Goal: Check status: Check status

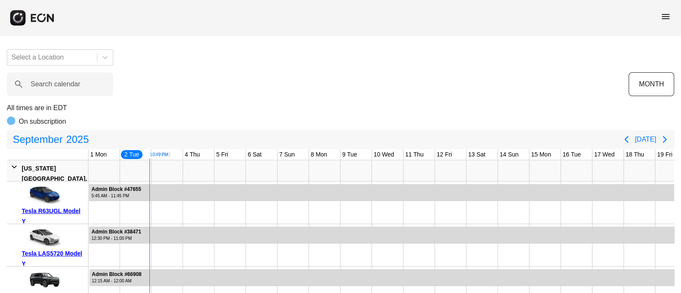
scroll to position [0, 32]
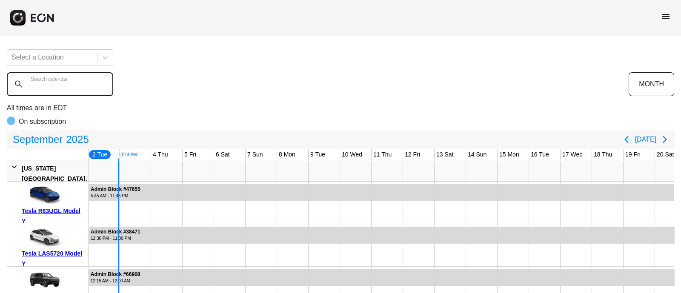
click at [77, 92] on calendar "Search calendar" at bounding box center [60, 84] width 106 height 24
paste calendar "*******"
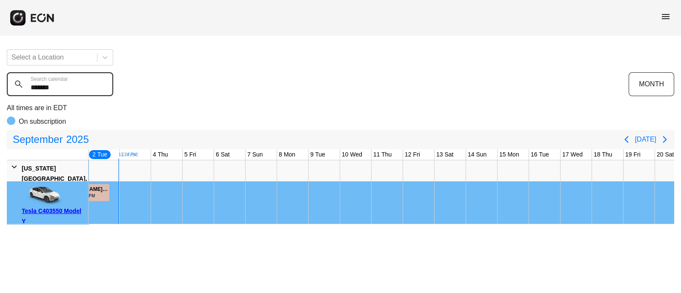
type calendar "*******"
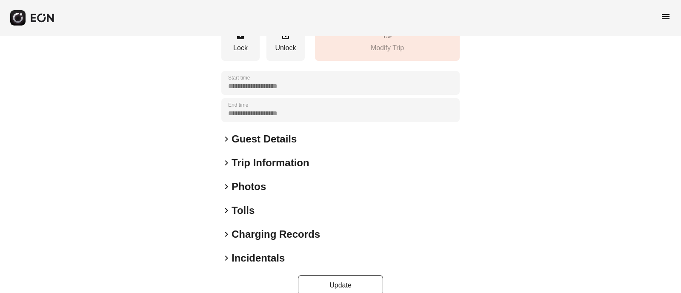
scroll to position [117, 0]
click at [224, 182] on span "keyboard_arrow_right" at bounding box center [226, 186] width 10 height 10
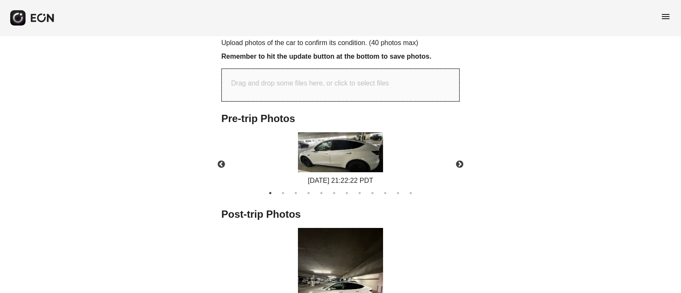
scroll to position [393, 0]
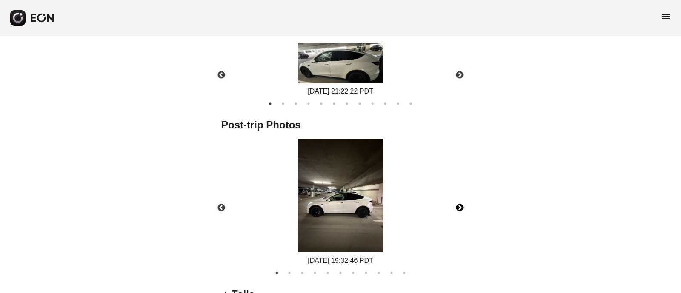
click at [462, 209] on button "Next" at bounding box center [460, 208] width 30 height 30
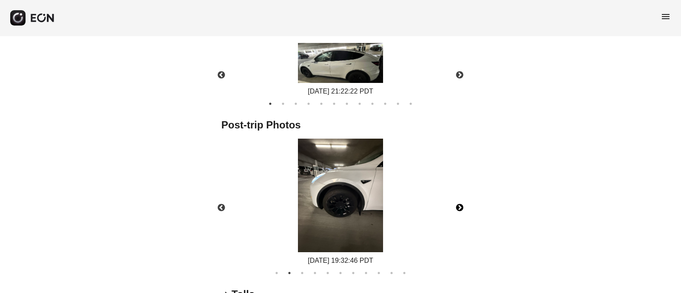
click at [462, 209] on button "Next" at bounding box center [460, 208] width 30 height 30
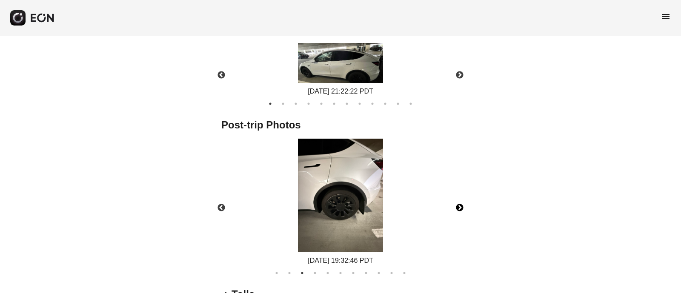
click at [462, 209] on button "Next" at bounding box center [460, 208] width 30 height 30
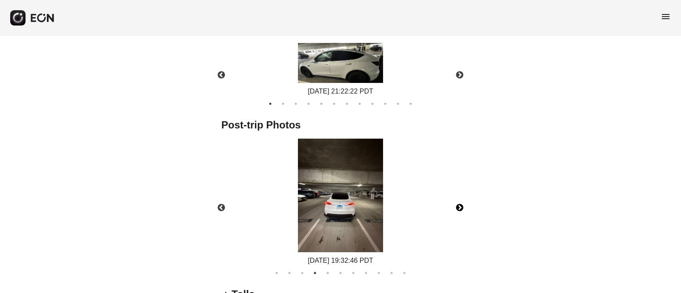
click at [462, 209] on button "Next" at bounding box center [460, 208] width 30 height 30
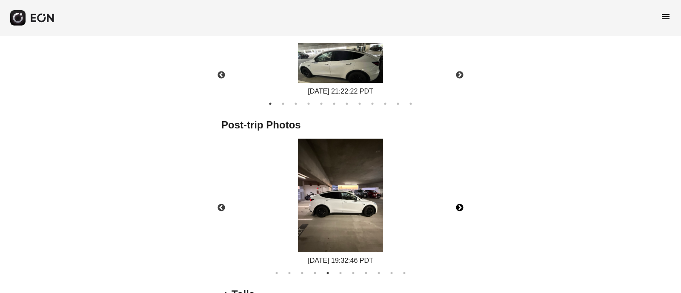
click at [462, 209] on button "Next" at bounding box center [460, 208] width 30 height 30
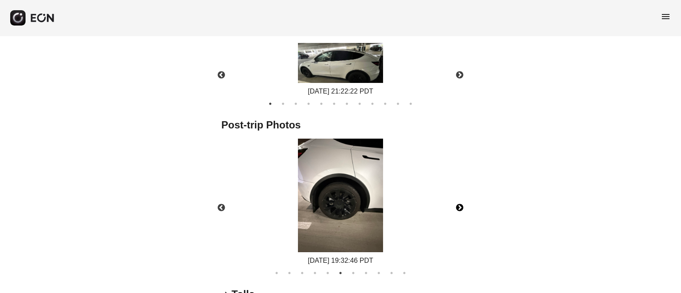
click at [462, 209] on button "Next" at bounding box center [460, 208] width 30 height 30
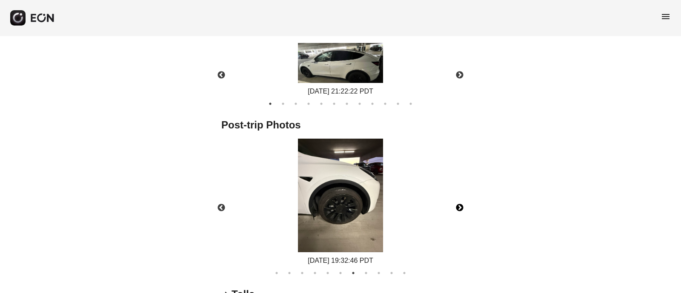
click at [462, 209] on button "Next" at bounding box center [460, 208] width 30 height 30
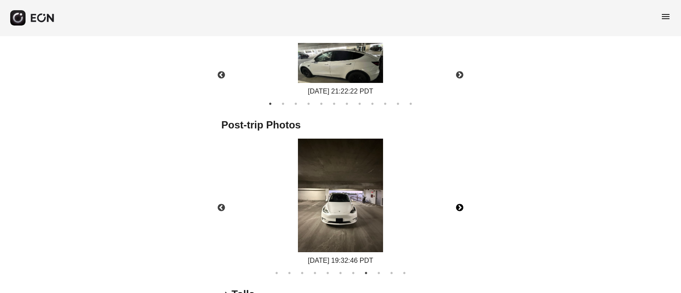
click at [462, 209] on button "Next" at bounding box center [460, 208] width 30 height 30
